Goal: Transaction & Acquisition: Book appointment/travel/reservation

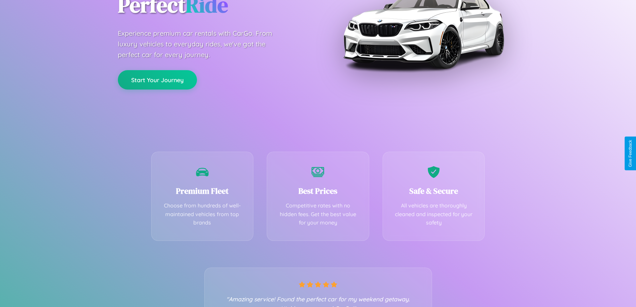
scroll to position [131, 0]
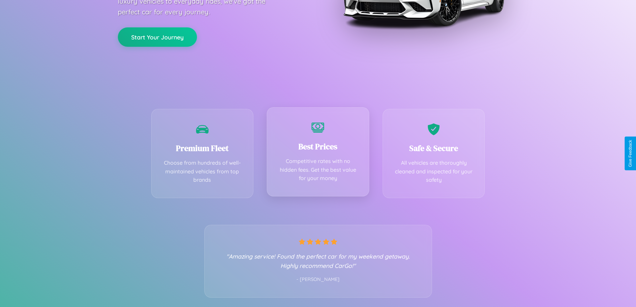
click at [318, 153] on div "Best Prices Competitive rates with no hidden fees. Get the best value for your …" at bounding box center [318, 151] width 102 height 89
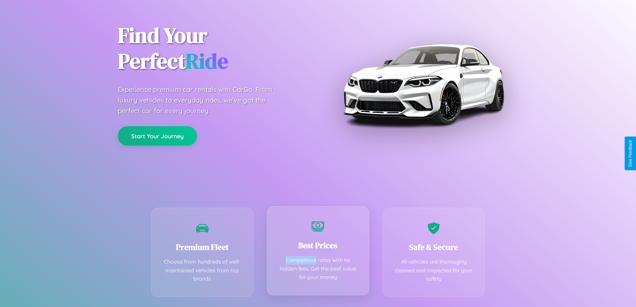
scroll to position [0, 0]
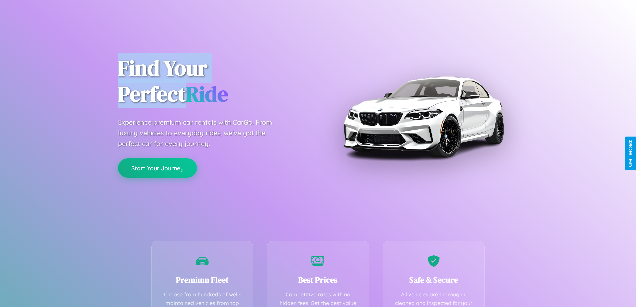
click at [157, 168] on button "Start Your Journey" at bounding box center [157, 167] width 79 height 19
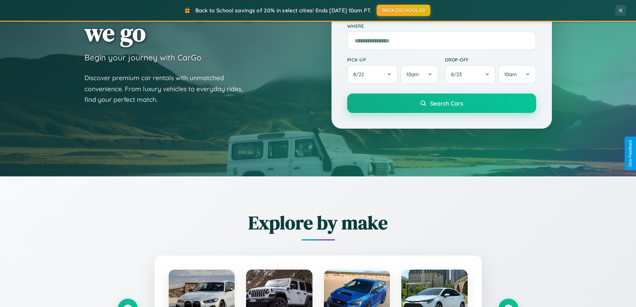
scroll to position [288, 0]
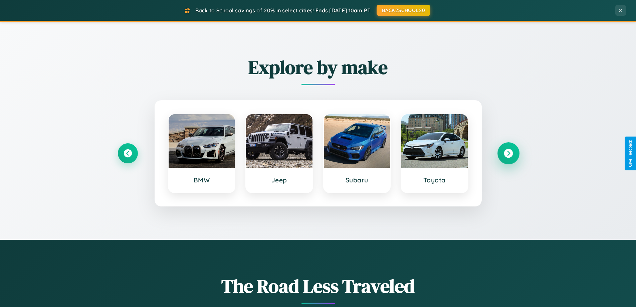
click at [508, 153] on icon at bounding box center [507, 153] width 9 height 9
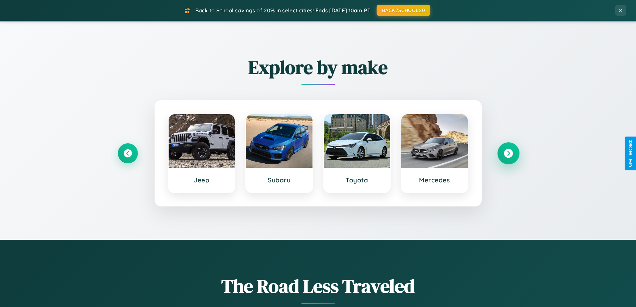
click at [508, 153] on icon at bounding box center [507, 153] width 9 height 9
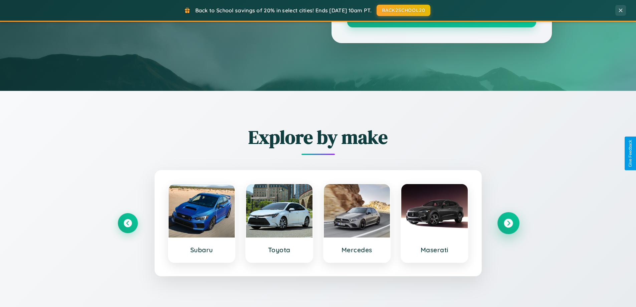
scroll to position [0, 0]
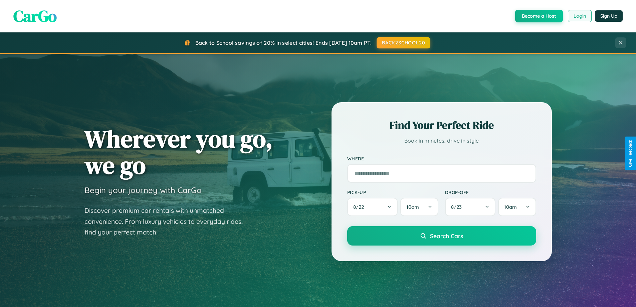
click at [579, 16] on button "Login" at bounding box center [580, 16] width 24 height 12
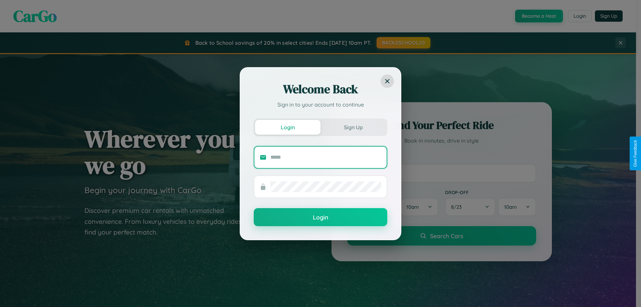
click at [326, 157] on input "text" at bounding box center [325, 157] width 111 height 11
type input "**********"
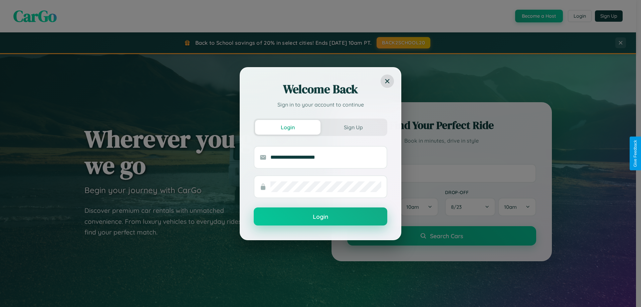
click at [320, 217] on button "Login" at bounding box center [320, 216] width 133 height 18
